Goal: Information Seeking & Learning: Learn about a topic

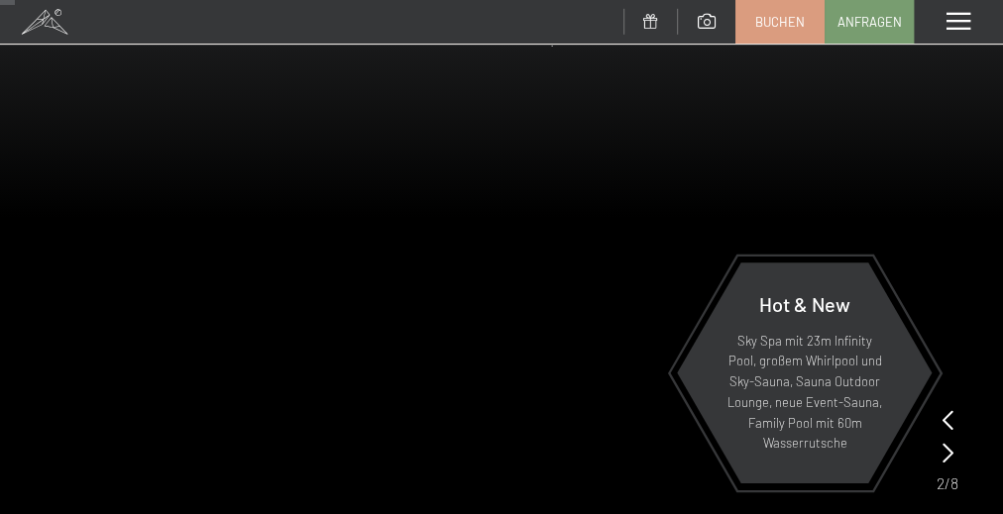
click at [940, 21] on div "Menü" at bounding box center [957, 22] width 89 height 44
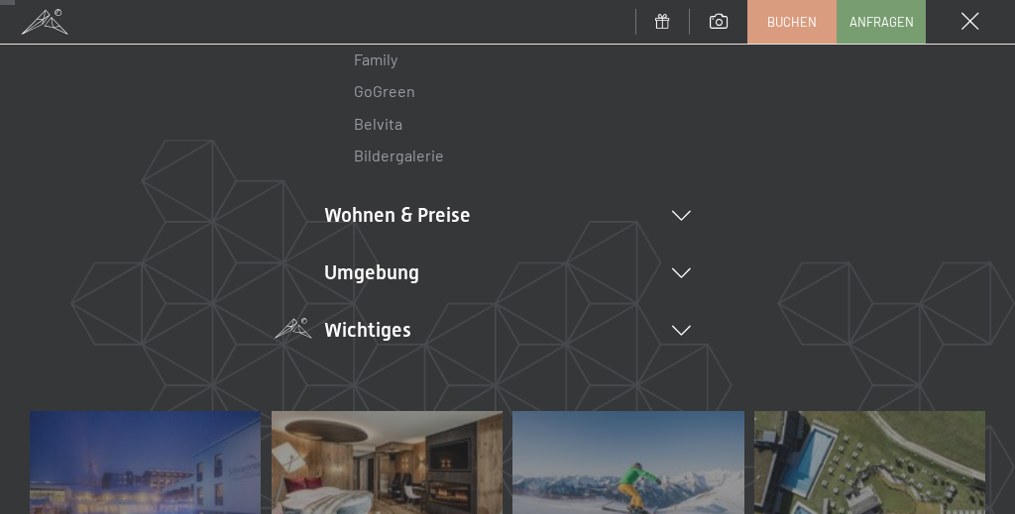
scroll to position [317, 0]
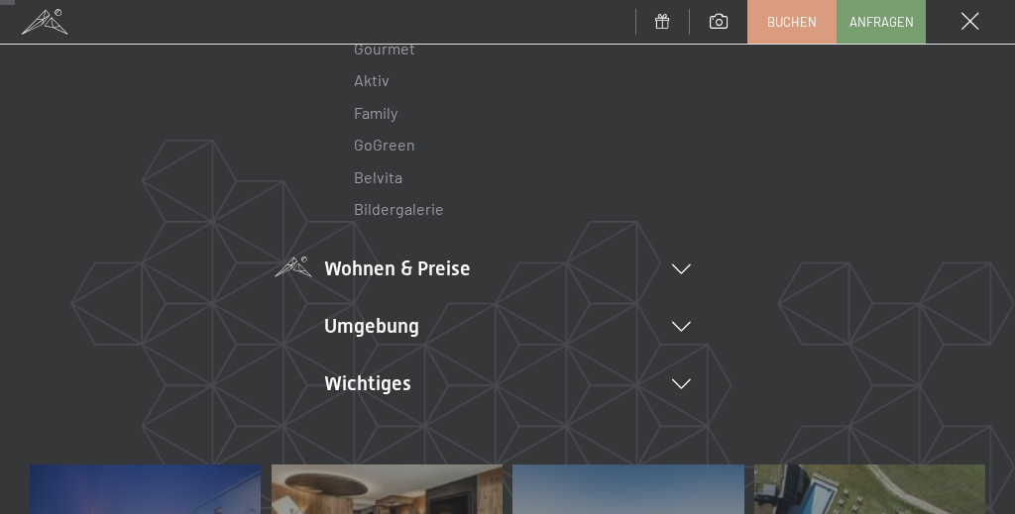
click at [442, 271] on li "Wohnen & Preise Inklusivleistungen Zimmer & Preise Liste Angebote Liste Familie…" at bounding box center [507, 269] width 367 height 28
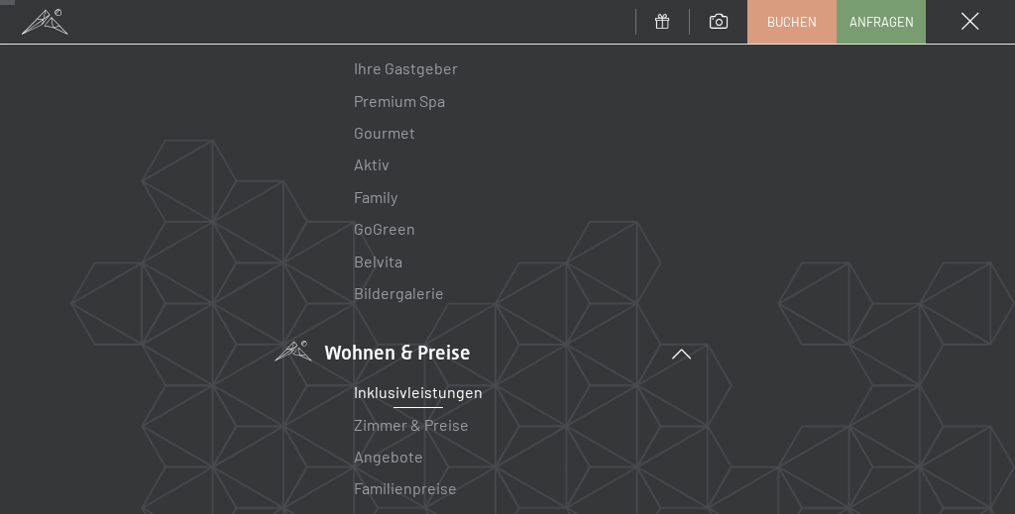
scroll to position [79, 0]
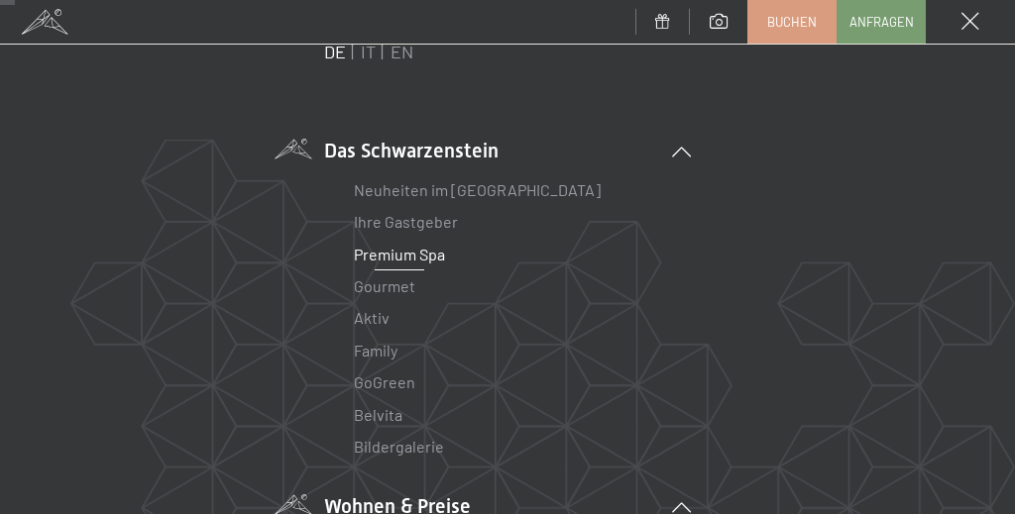
click at [387, 255] on link "Premium Spa" at bounding box center [399, 254] width 91 height 19
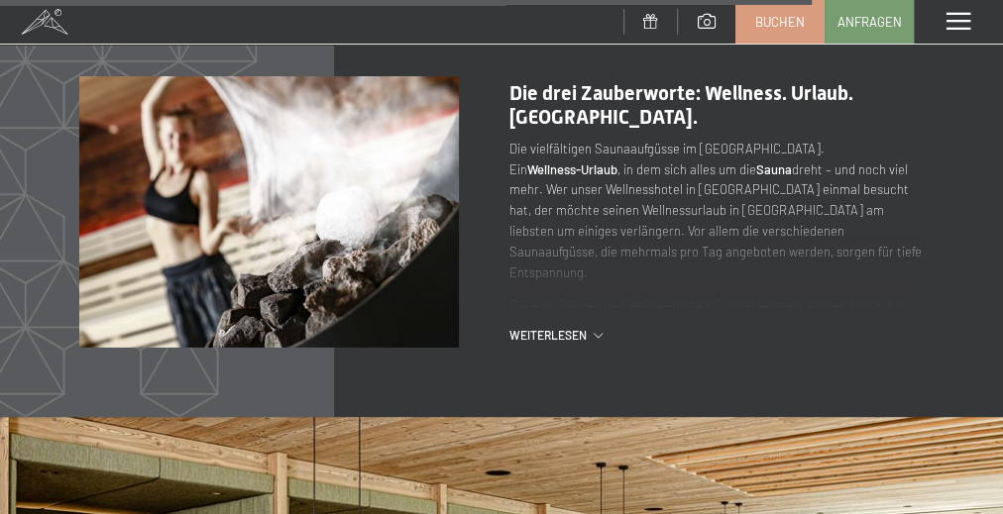
scroll to position [6975, 0]
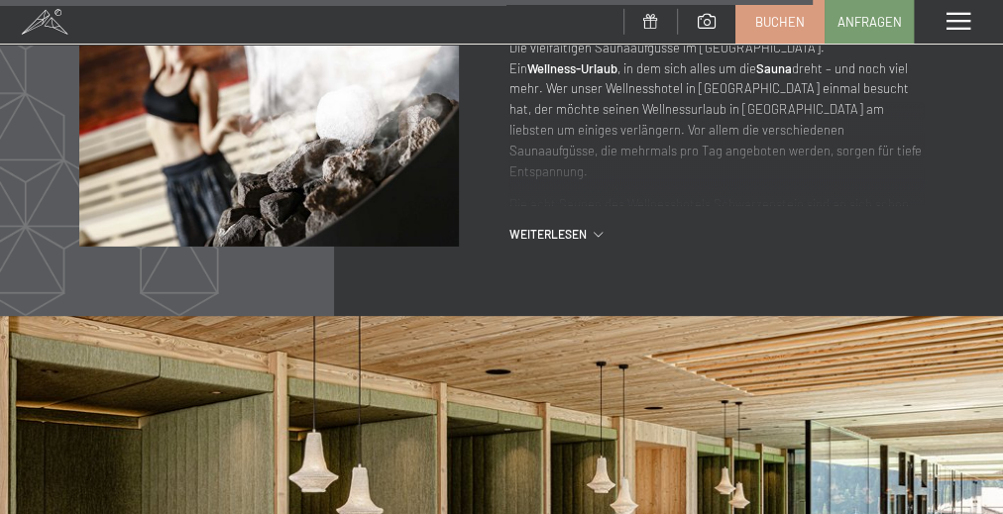
click at [933, 16] on div "Menü" at bounding box center [957, 22] width 89 height 44
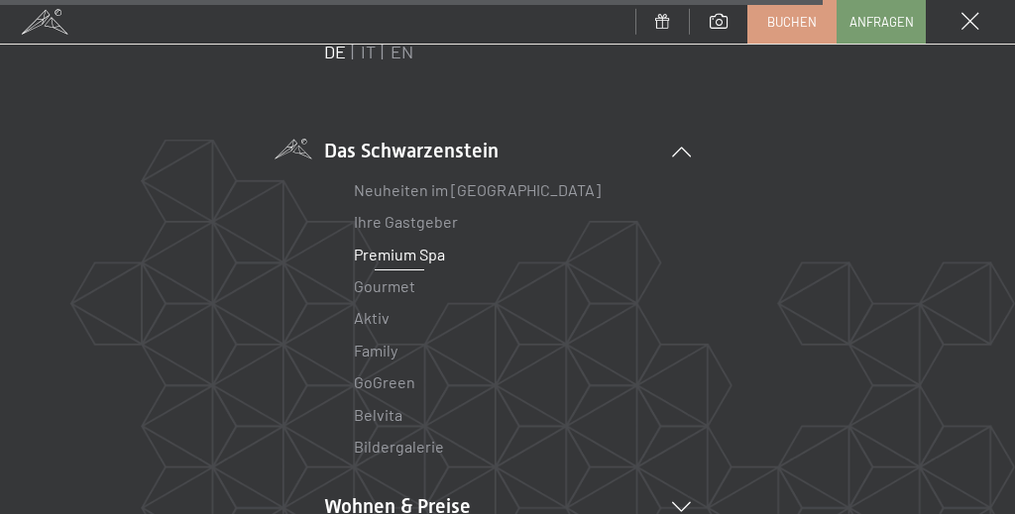
scroll to position [238, 0]
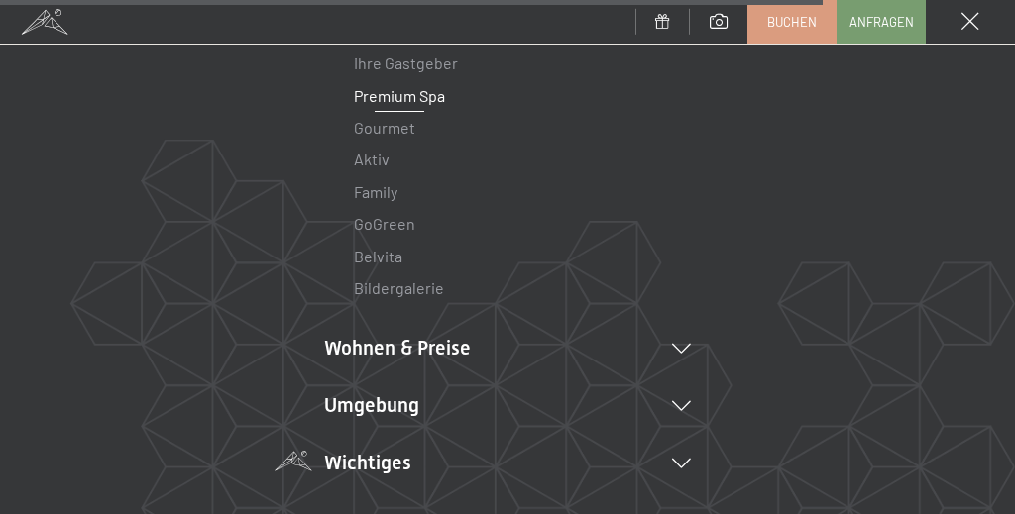
click at [398, 464] on li "Wichtiges Lage & Anreise Online bezahlen Webcam & Wetter Downloads" at bounding box center [507, 463] width 367 height 28
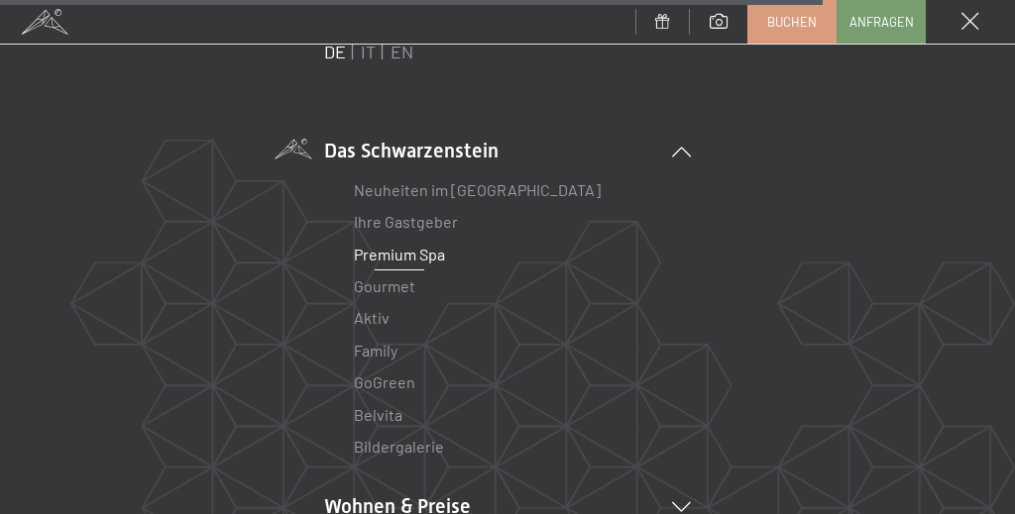
click at [392, 258] on link "Premium Spa" at bounding box center [399, 254] width 91 height 19
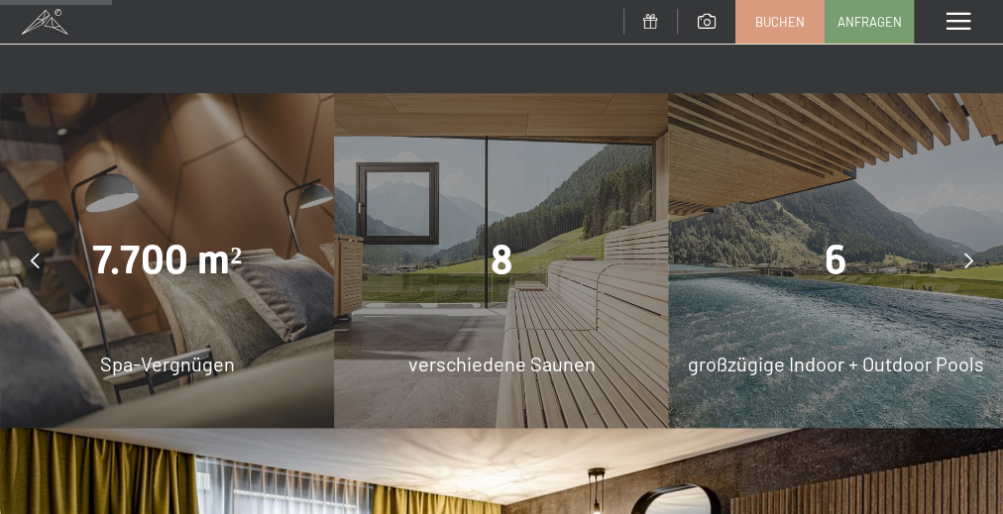
scroll to position [1110, 0]
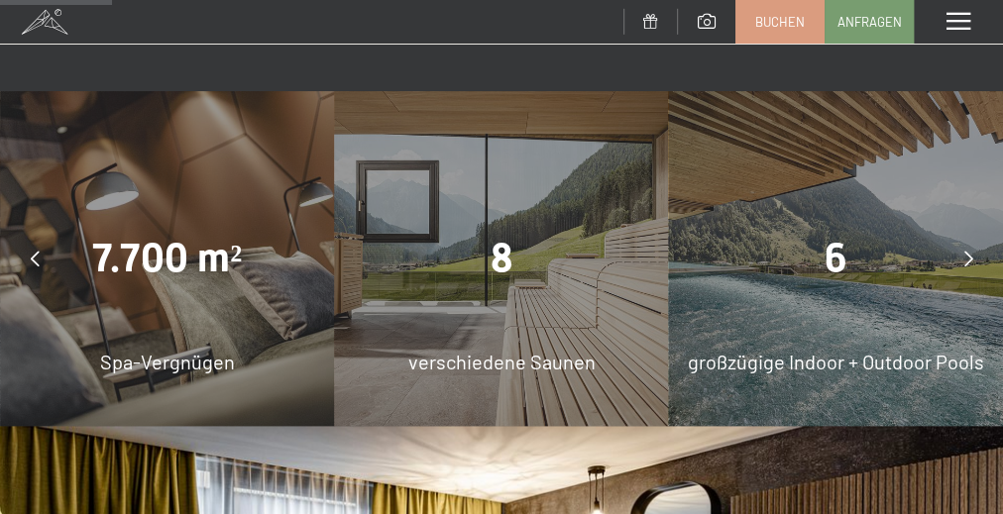
click at [959, 260] on div at bounding box center [968, 259] width 50 height 50
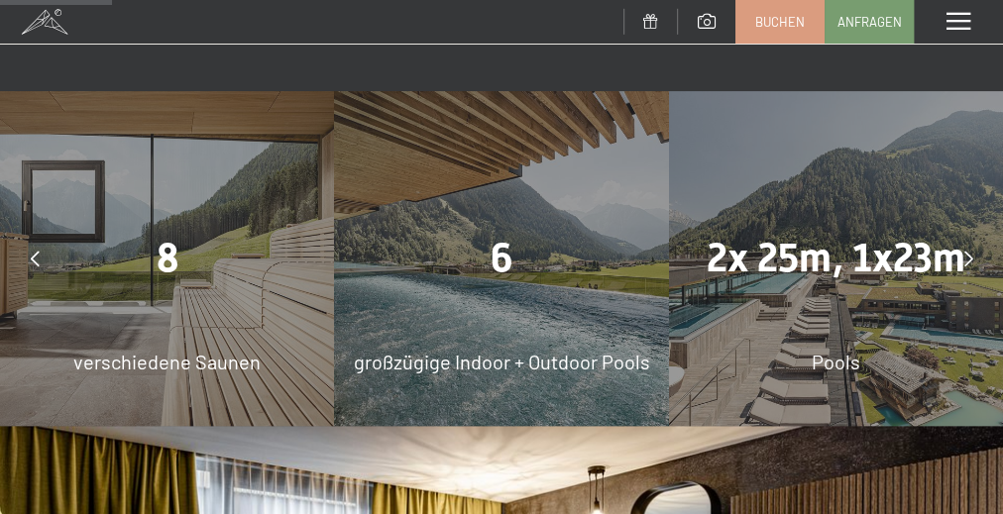
click at [959, 261] on div at bounding box center [968, 259] width 50 height 50
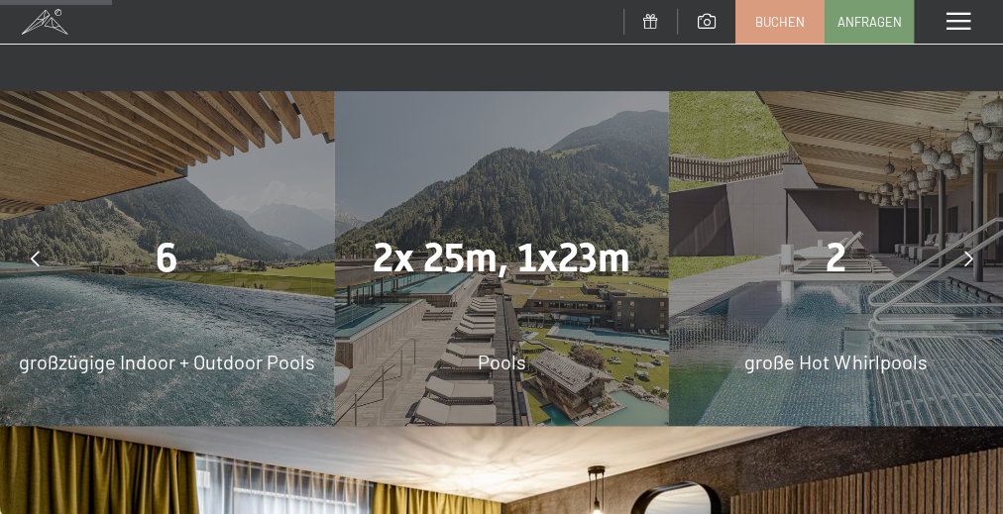
click at [959, 262] on div at bounding box center [968, 259] width 50 height 50
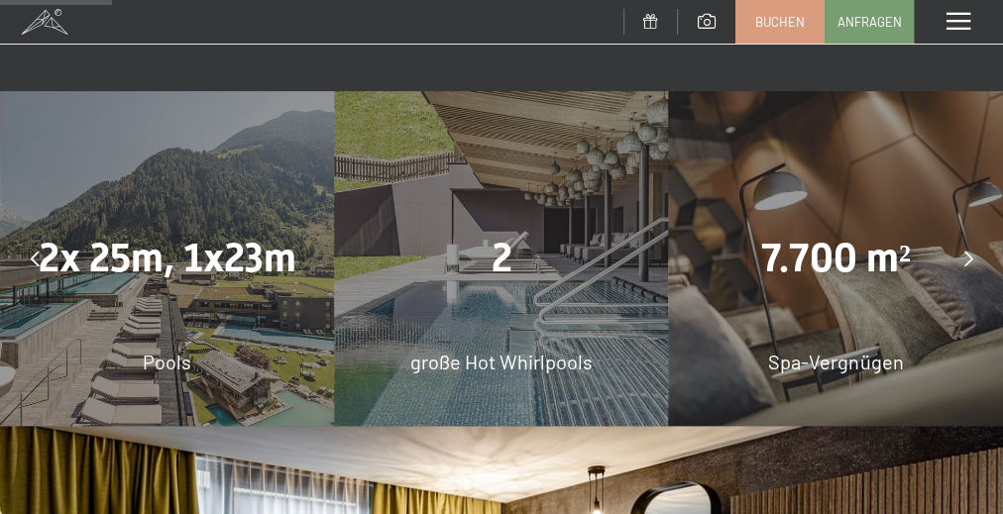
click at [959, 262] on div at bounding box center [968, 259] width 50 height 50
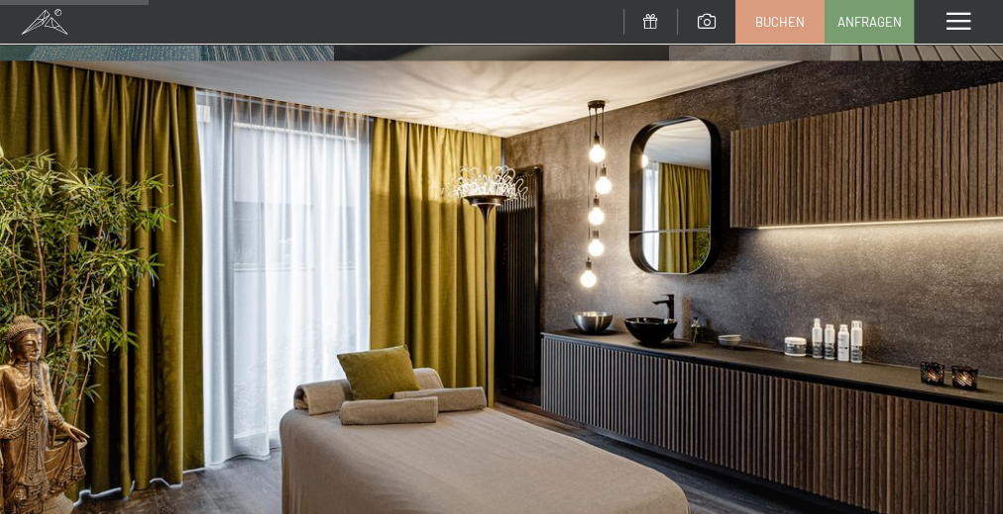
drag, startPoint x: 959, startPoint y: 262, endPoint x: 602, endPoint y: 319, distance: 361.3
click at [602, 319] on img at bounding box center [501, 436] width 1003 height 752
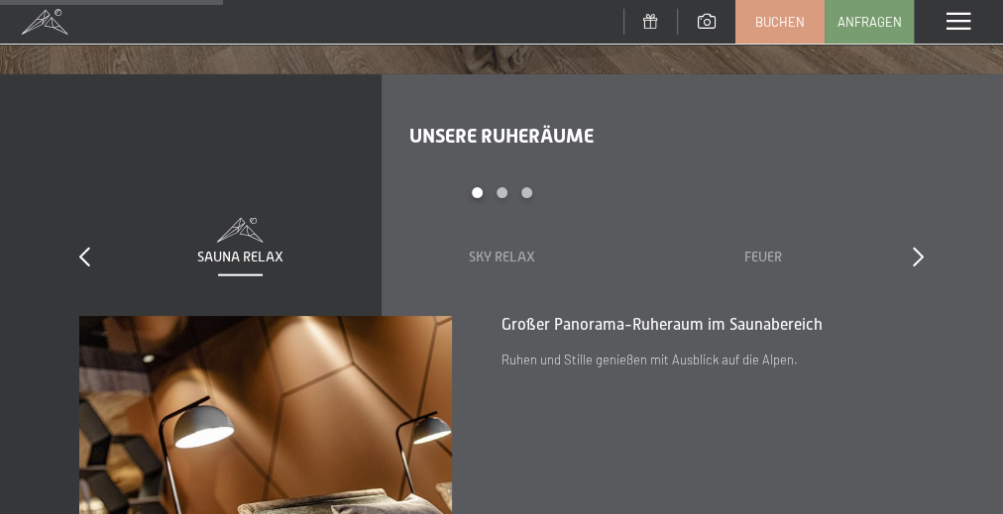
scroll to position [2212, 0]
click at [476, 245] on div "Sky Relax" at bounding box center [501, 244] width 222 height 50
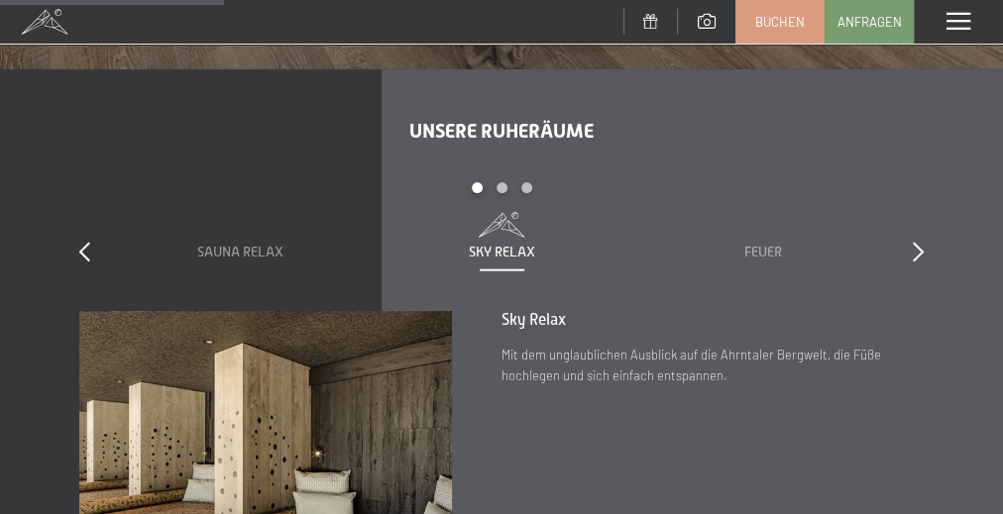
scroll to position [2219, 0]
click at [767, 240] on div "Feuer" at bounding box center [763, 237] width 222 height 50
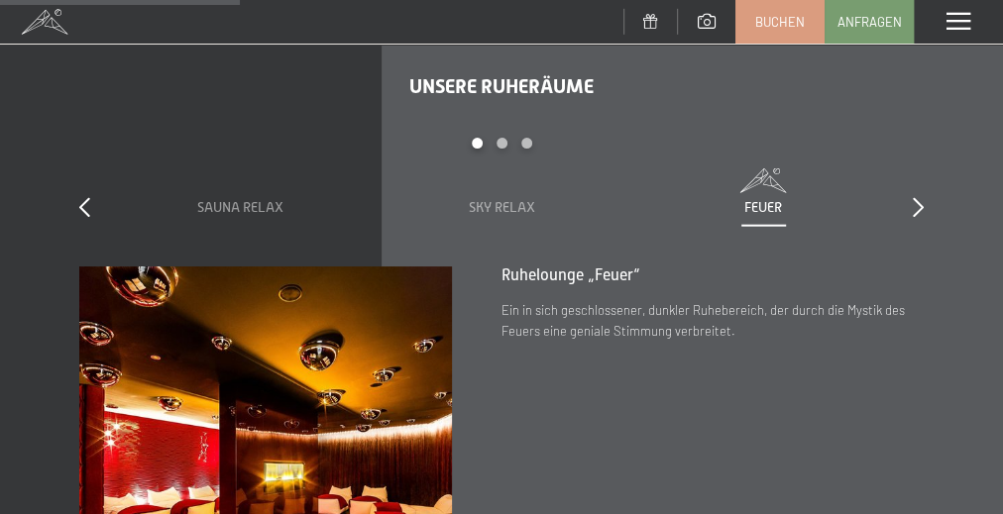
scroll to position [2235, 0]
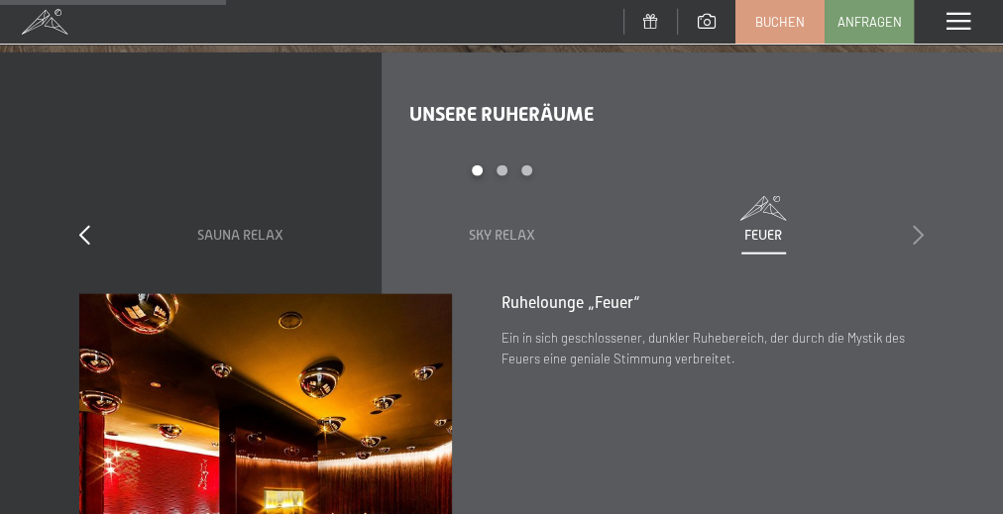
click at [915, 229] on icon at bounding box center [917, 235] width 11 height 20
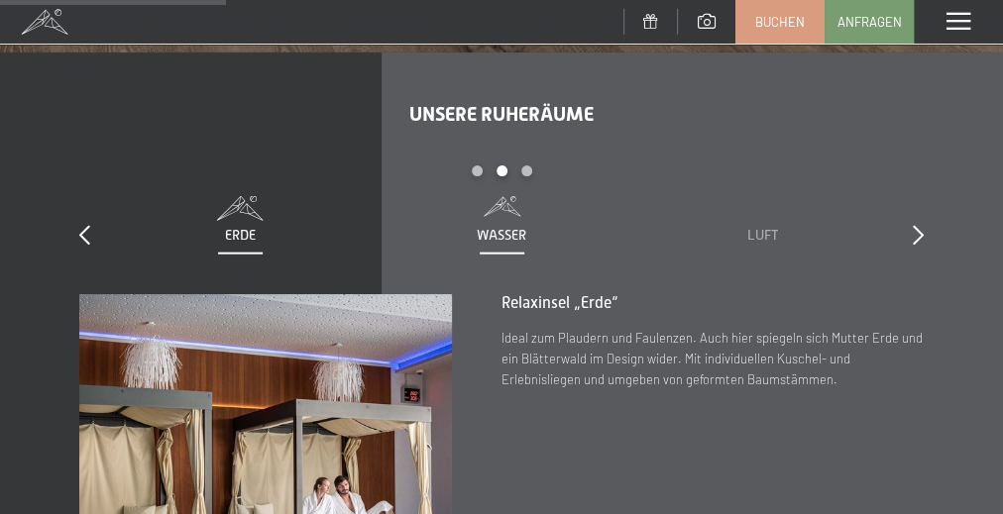
click at [528, 222] on div "Wasser" at bounding box center [501, 221] width 222 height 50
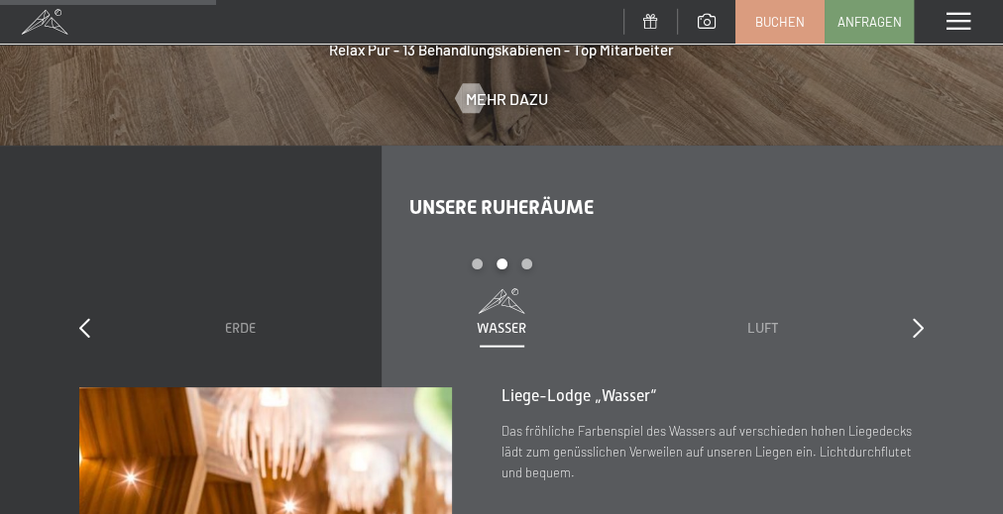
scroll to position [2141, 0]
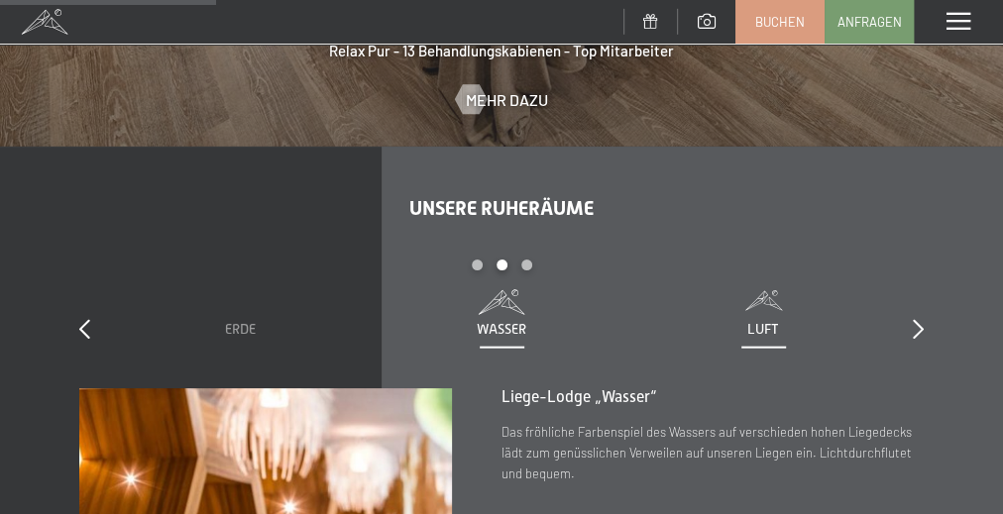
click at [754, 329] on span "Luft" at bounding box center [763, 329] width 32 height 16
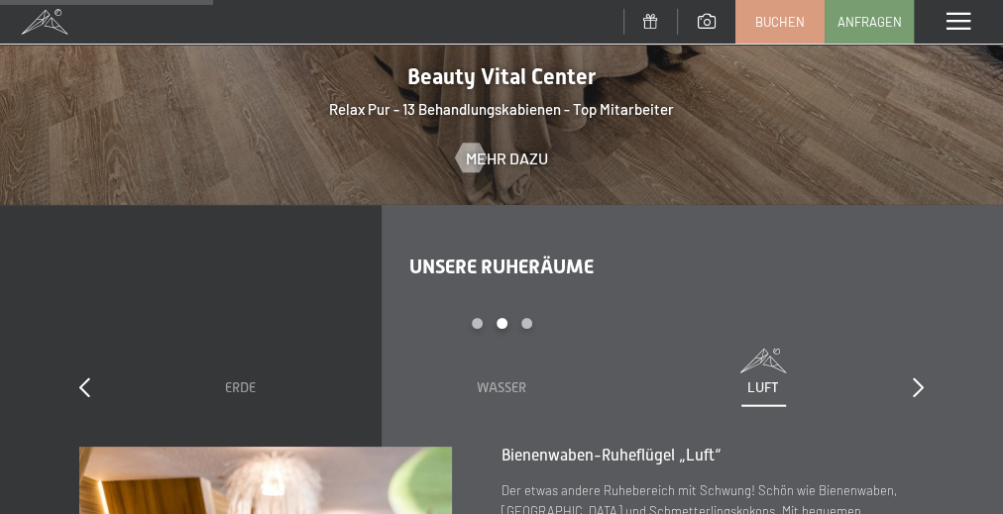
scroll to position [2085, 0]
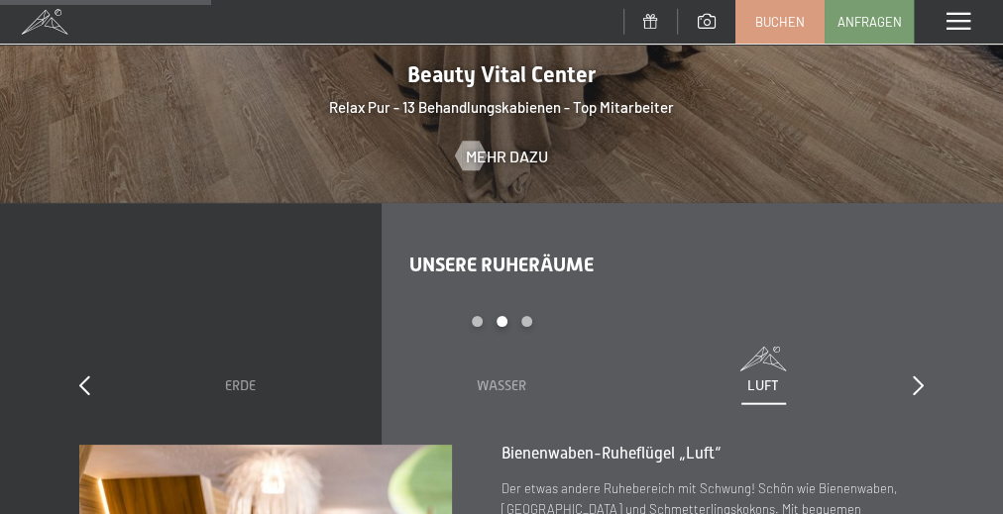
click at [904, 379] on div "slide 4 to 6 of 7 Sauna Relax Sky Relax Feuer Erde Wasser Luft Wolke 7" at bounding box center [501, 381] width 844 height 130
click at [922, 381] on icon at bounding box center [917, 385] width 11 height 20
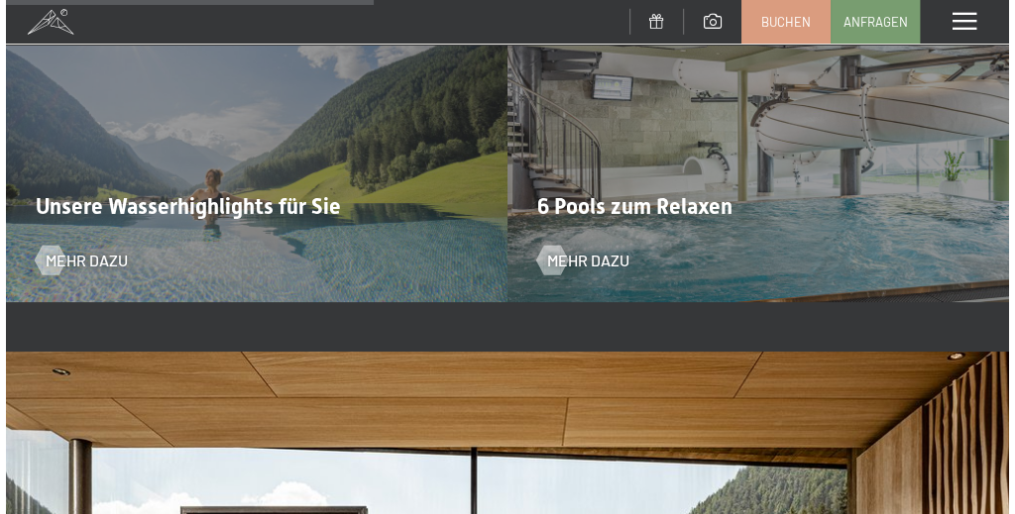
scroll to position [3639, 0]
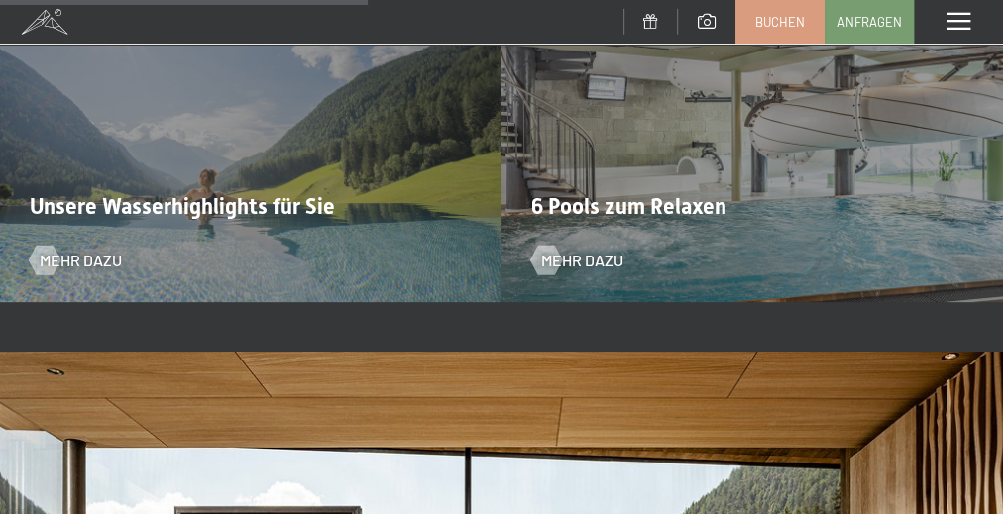
click at [164, 258] on div "Unsere Wasserhighlights für Sie Mehr dazu" at bounding box center [250, 114] width 501 height 376
click at [82, 261] on span "Mehr dazu" at bounding box center [100, 261] width 82 height 22
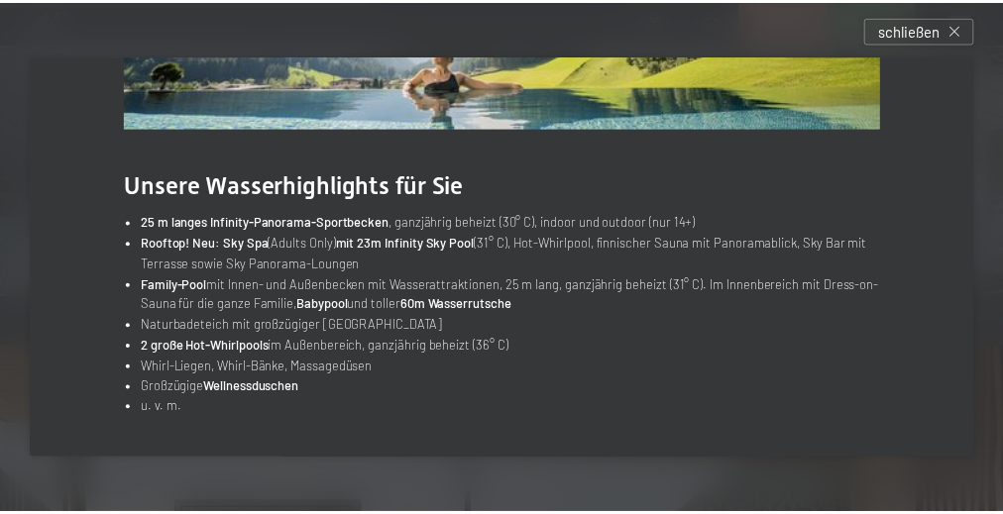
scroll to position [299, 0]
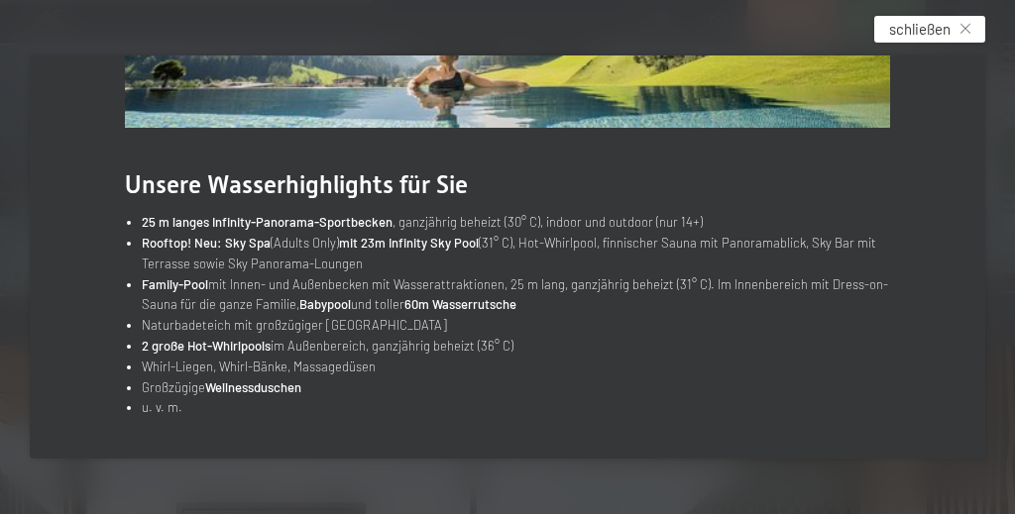
click at [910, 31] on span "schließen" at bounding box center [919, 29] width 61 height 21
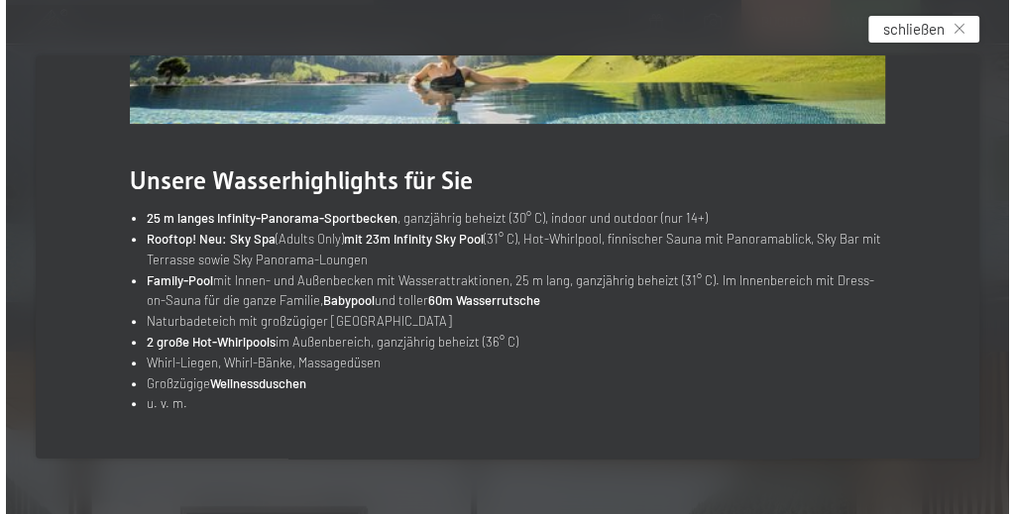
scroll to position [295, 0]
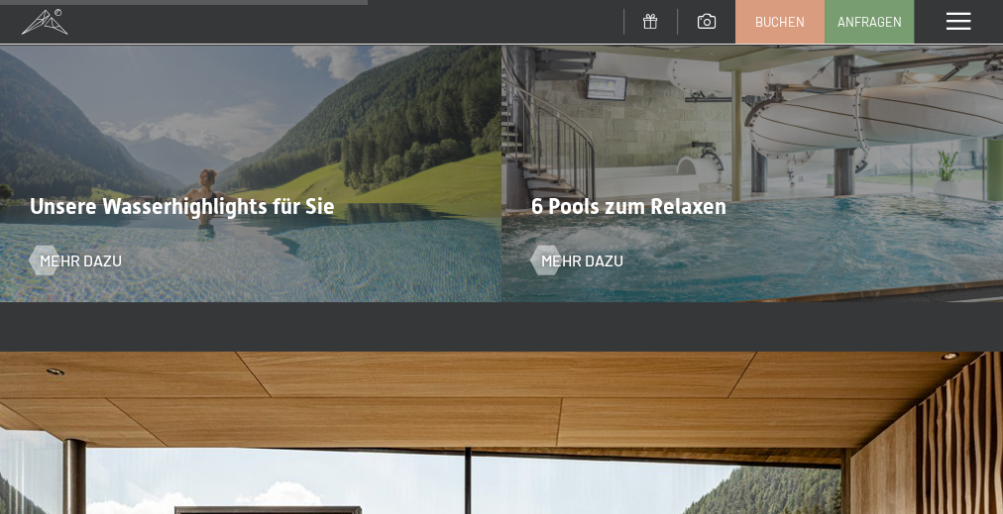
click at [583, 275] on div "6 Pools zum Relaxen Mehr dazu" at bounding box center [751, 114] width 501 height 376
click at [587, 268] on span "Mehr dazu" at bounding box center [602, 261] width 82 height 22
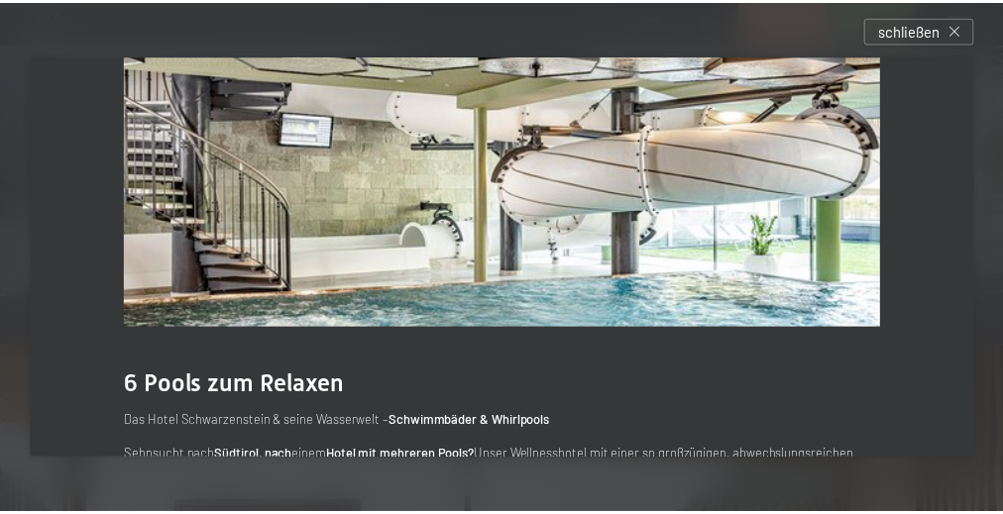
scroll to position [98, 0]
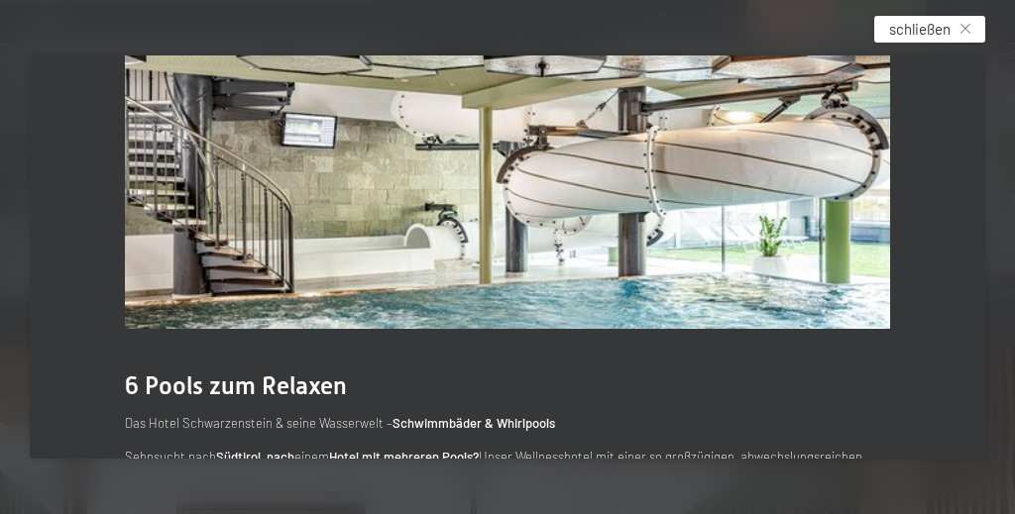
click at [965, 24] on icon at bounding box center [965, 29] width 10 height 10
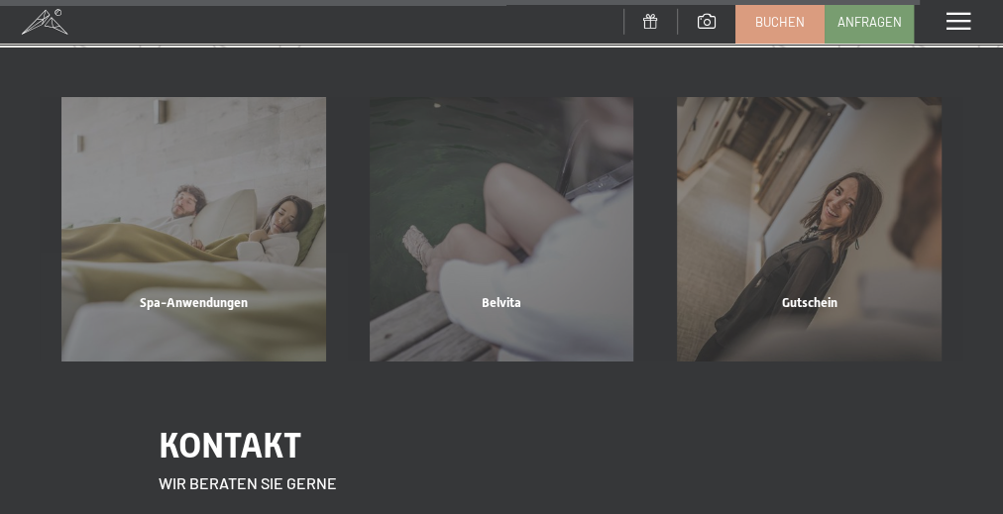
scroll to position [7974, 0]
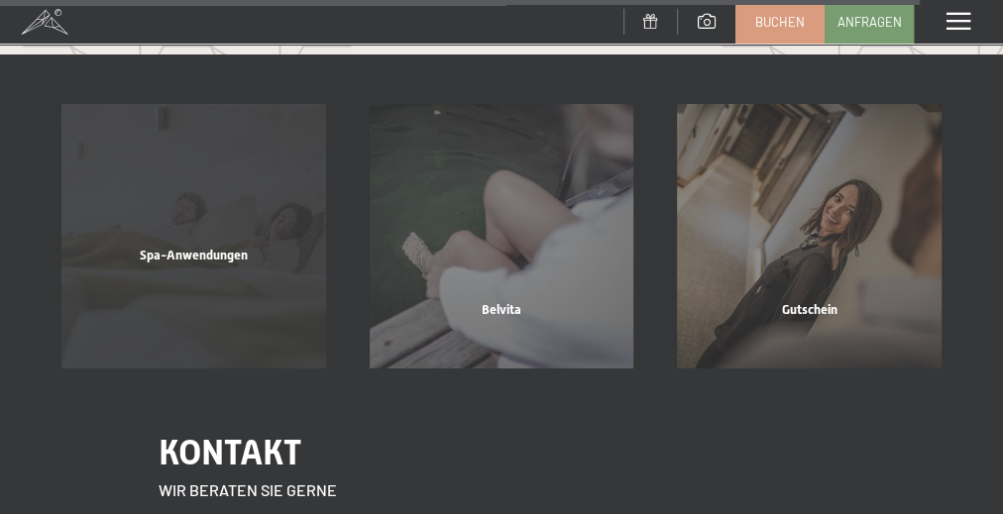
click at [166, 248] on span "Spa-Anwendungen" at bounding box center [194, 255] width 108 height 15
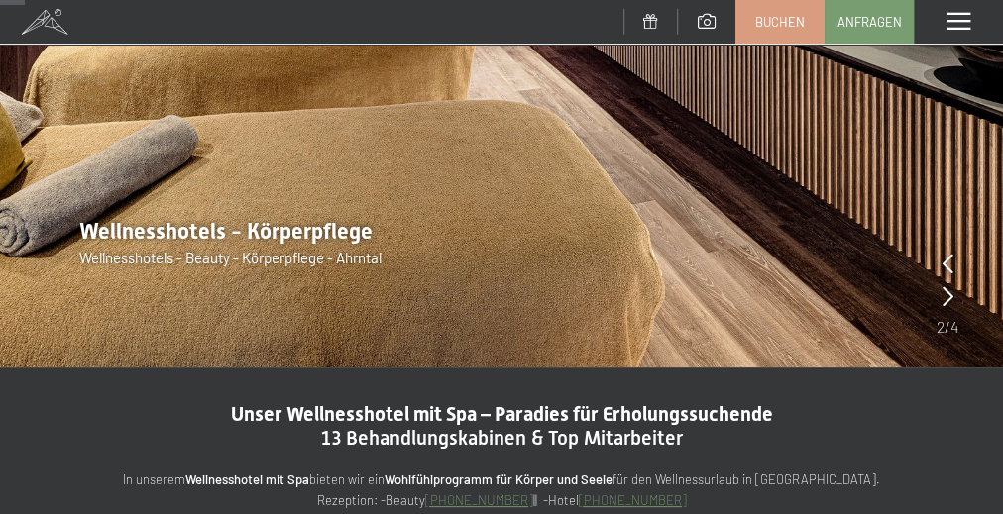
scroll to position [385, 0]
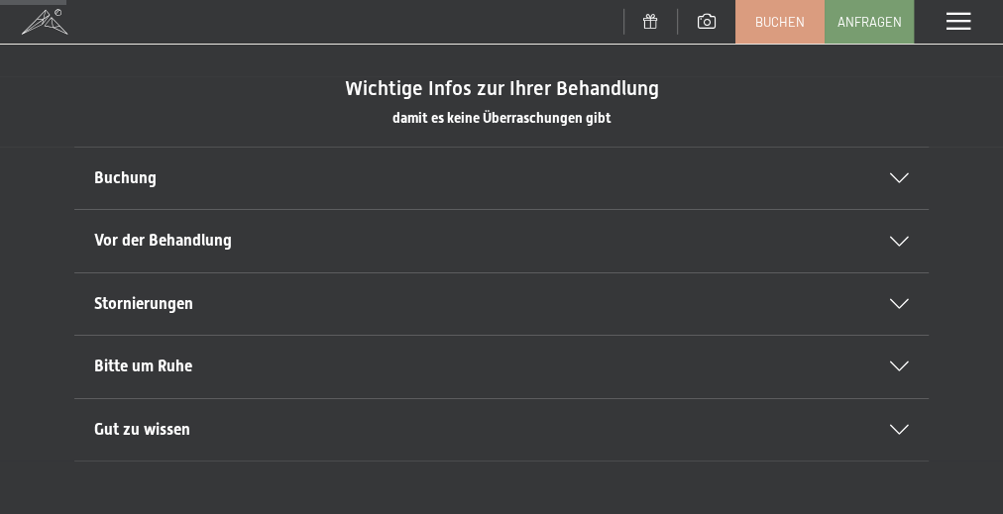
scroll to position [1050, 0]
click at [887, 172] on div at bounding box center [887, 177] width 44 height 10
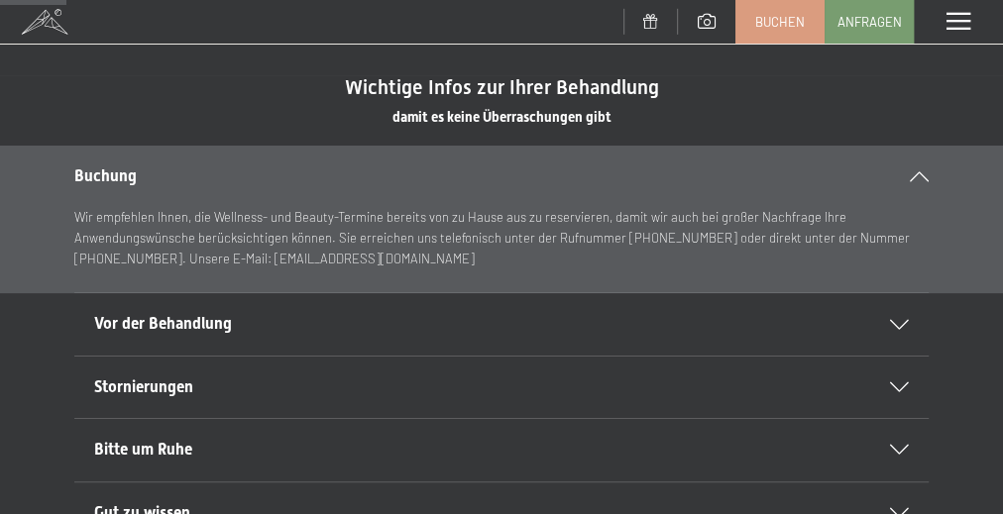
click at [887, 171] on div at bounding box center [907, 176] width 44 height 10
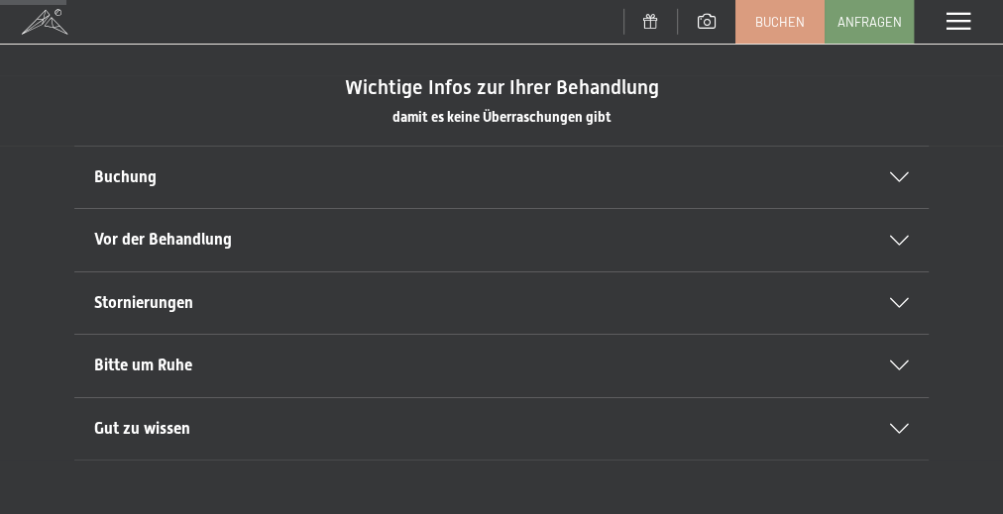
click at [732, 230] on h2 "Vor der Behandlung" at bounding box center [481, 240] width 775 height 22
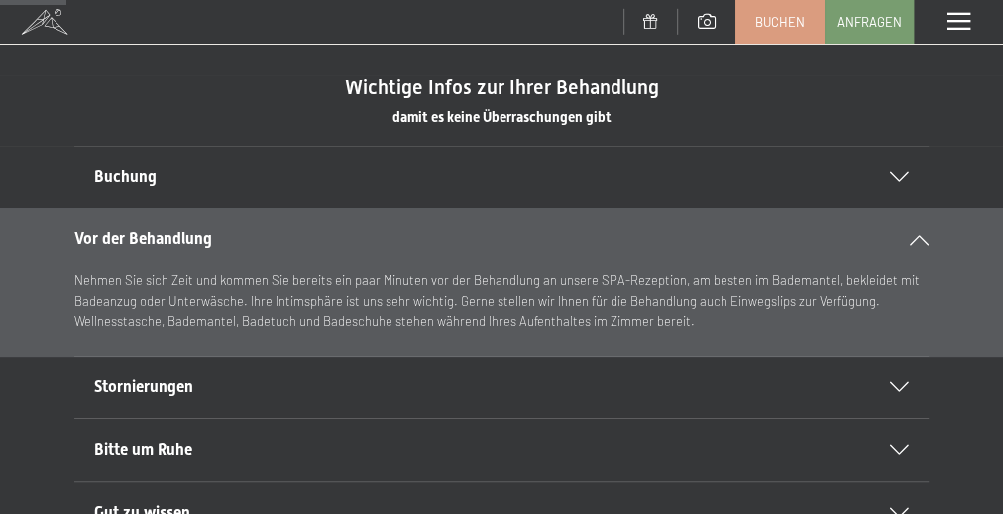
click at [731, 230] on h2 "Vor der Behandlung" at bounding box center [481, 239] width 814 height 22
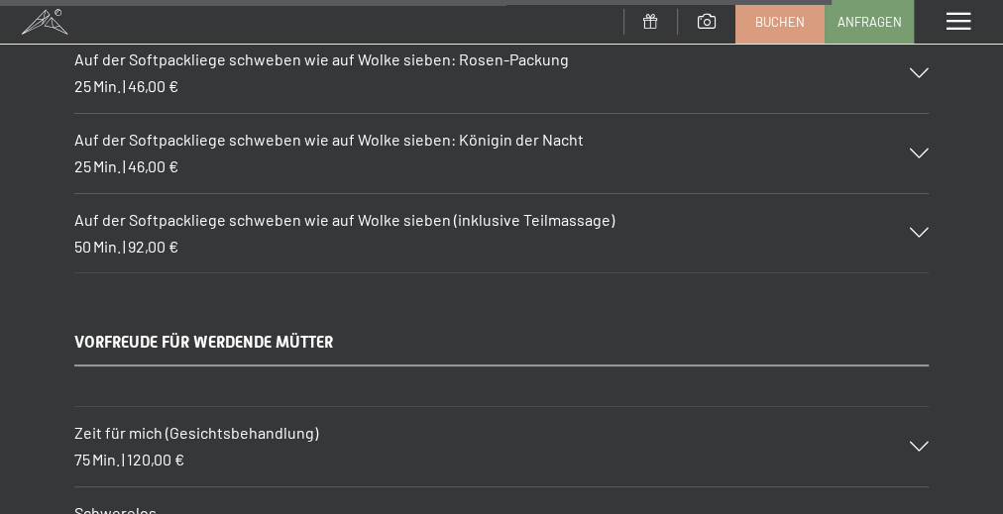
scroll to position [13128, 0]
